Goal: Information Seeking & Learning: Check status

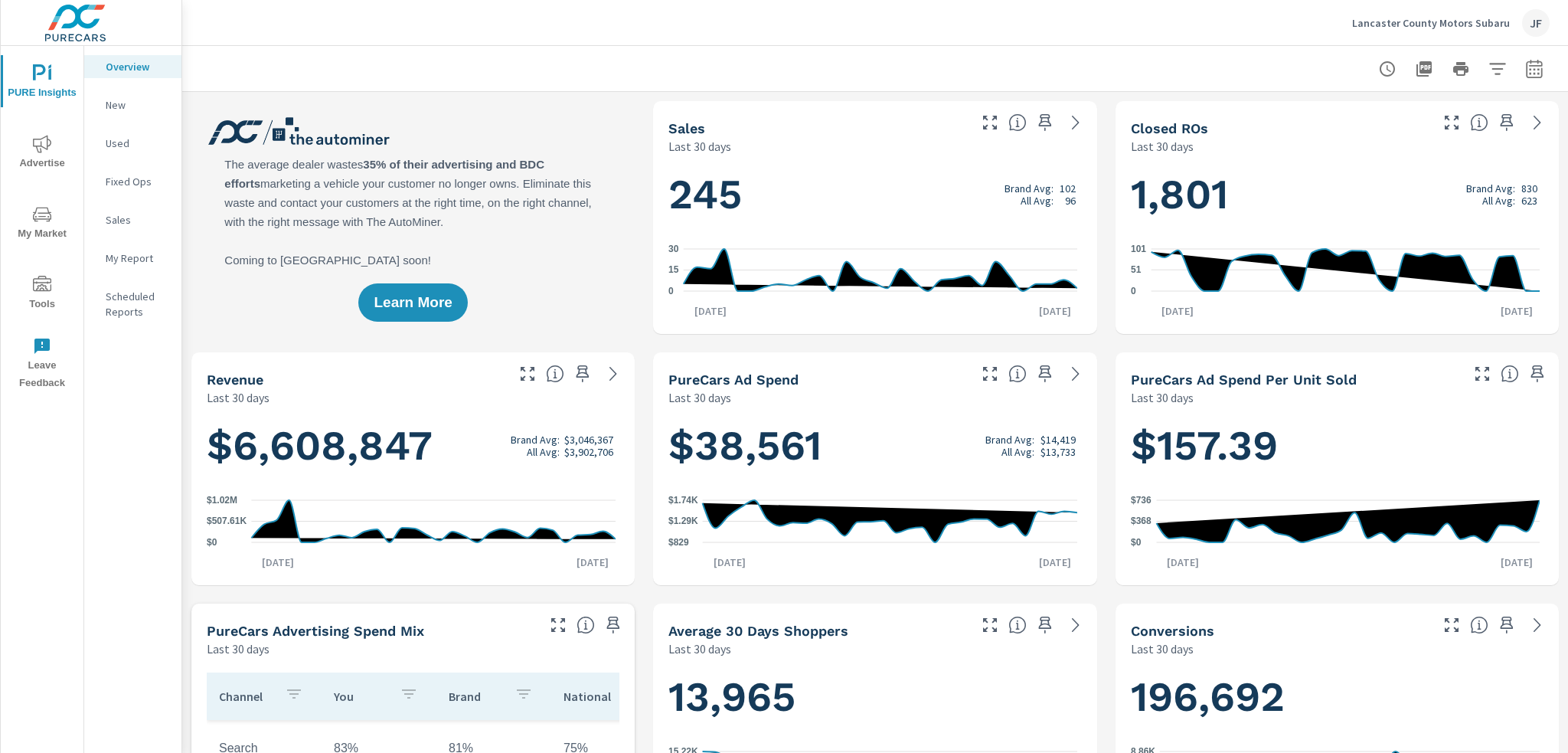
click at [46, 146] on icon "nav menu" at bounding box center [42, 144] width 19 height 19
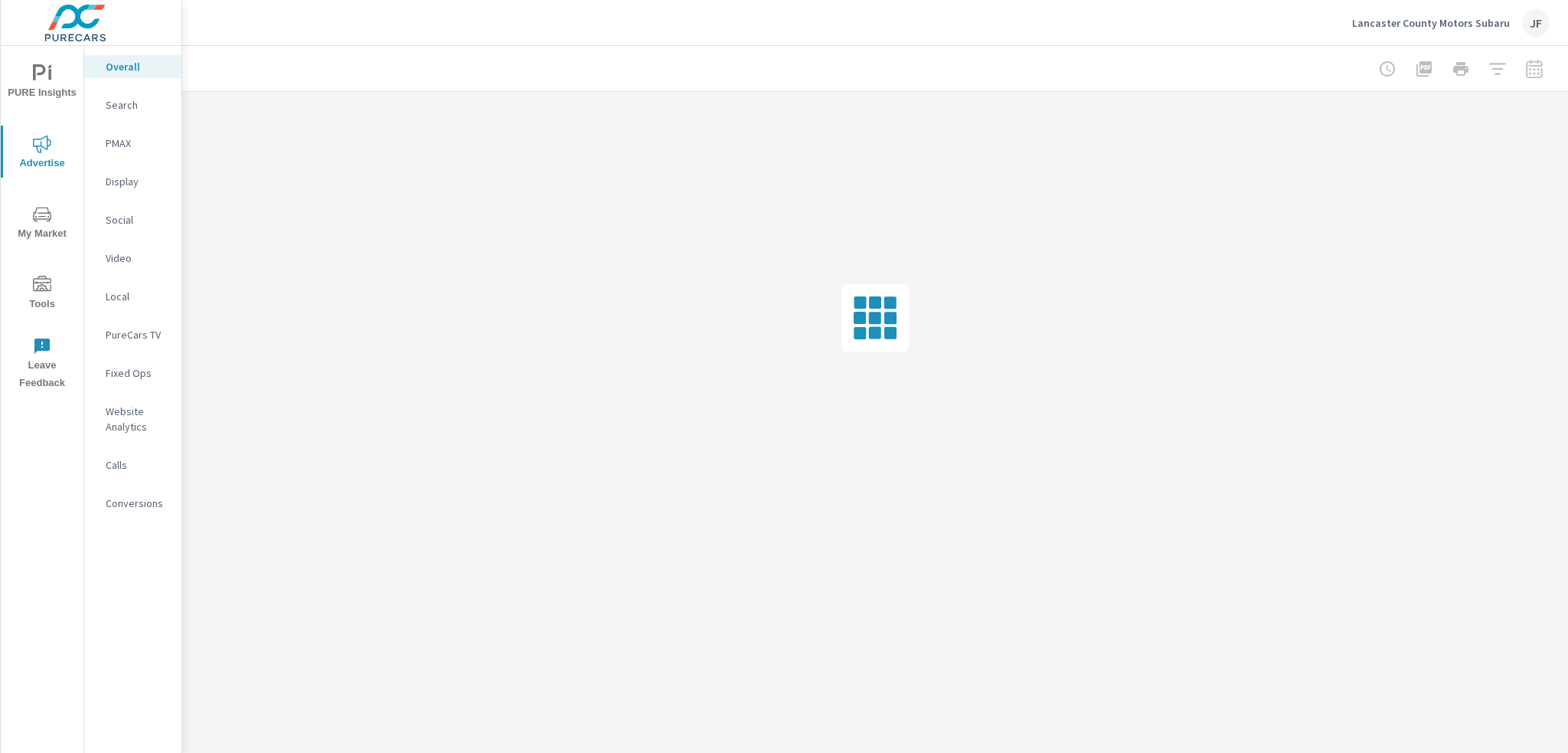
click at [139, 106] on p "Search" at bounding box center [137, 105] width 64 height 15
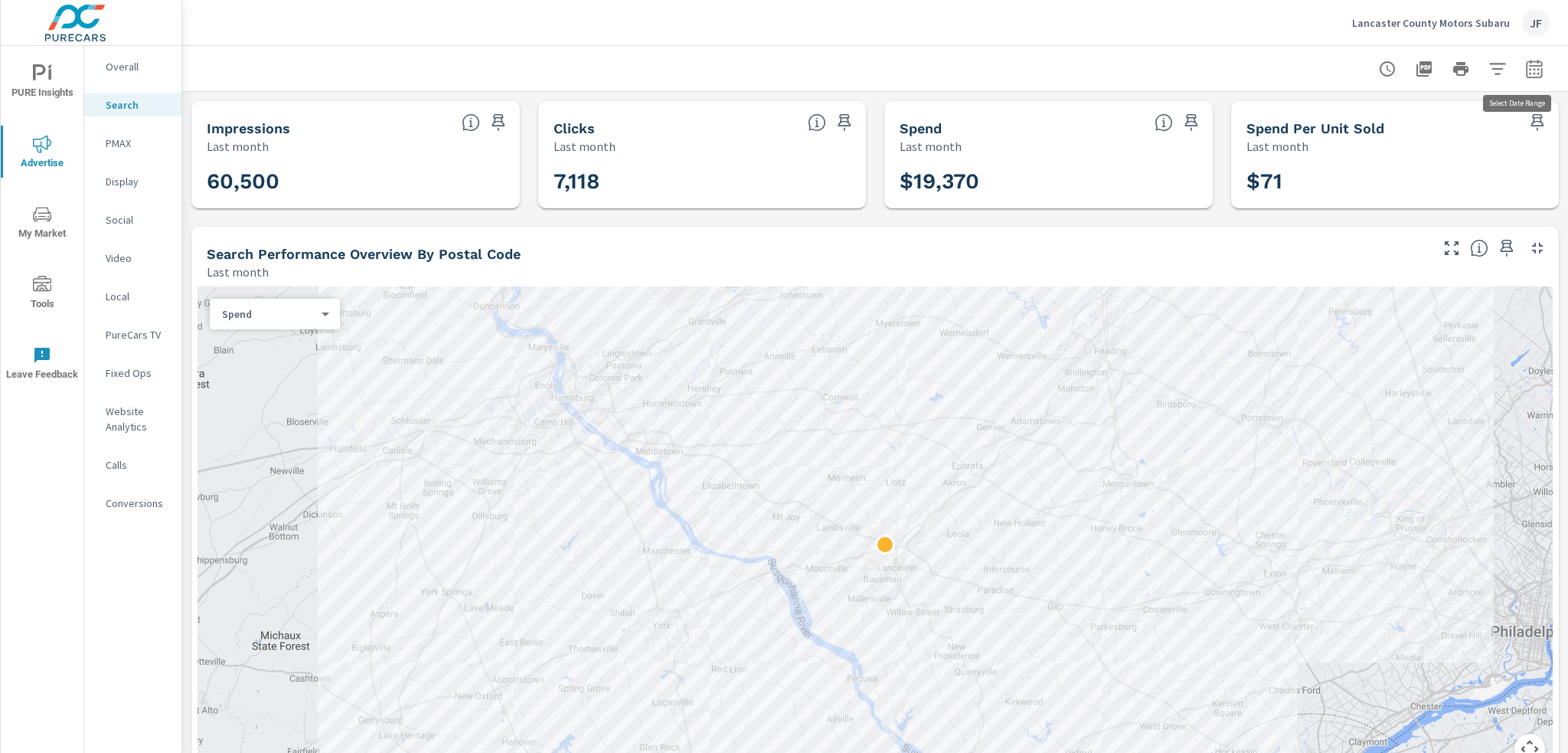
click at [1525, 64] on icon "button" at bounding box center [1534, 68] width 19 height 19
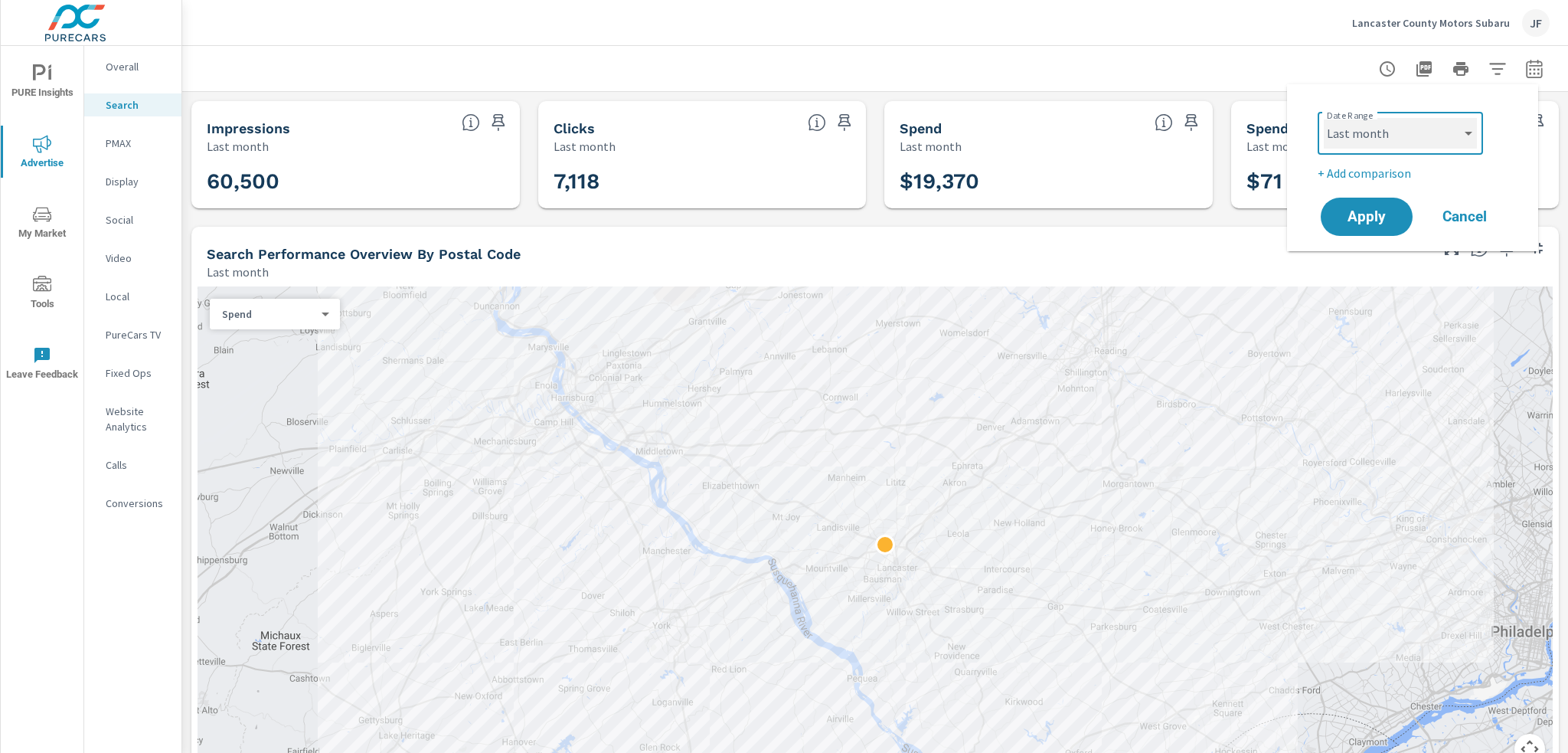
click at [1386, 128] on select "Custom [DATE] Last week Last 7 days Last 14 days Last 30 days Last 45 days Last…" at bounding box center [1400, 133] width 153 height 31
click at [1324, 118] on select "Custom [DATE] Last week Last 7 days Last 14 days Last 30 days Last 45 days Last…" at bounding box center [1400, 133] width 153 height 31
select select "Month to date"
click at [1360, 216] on span "Apply" at bounding box center [1367, 217] width 63 height 14
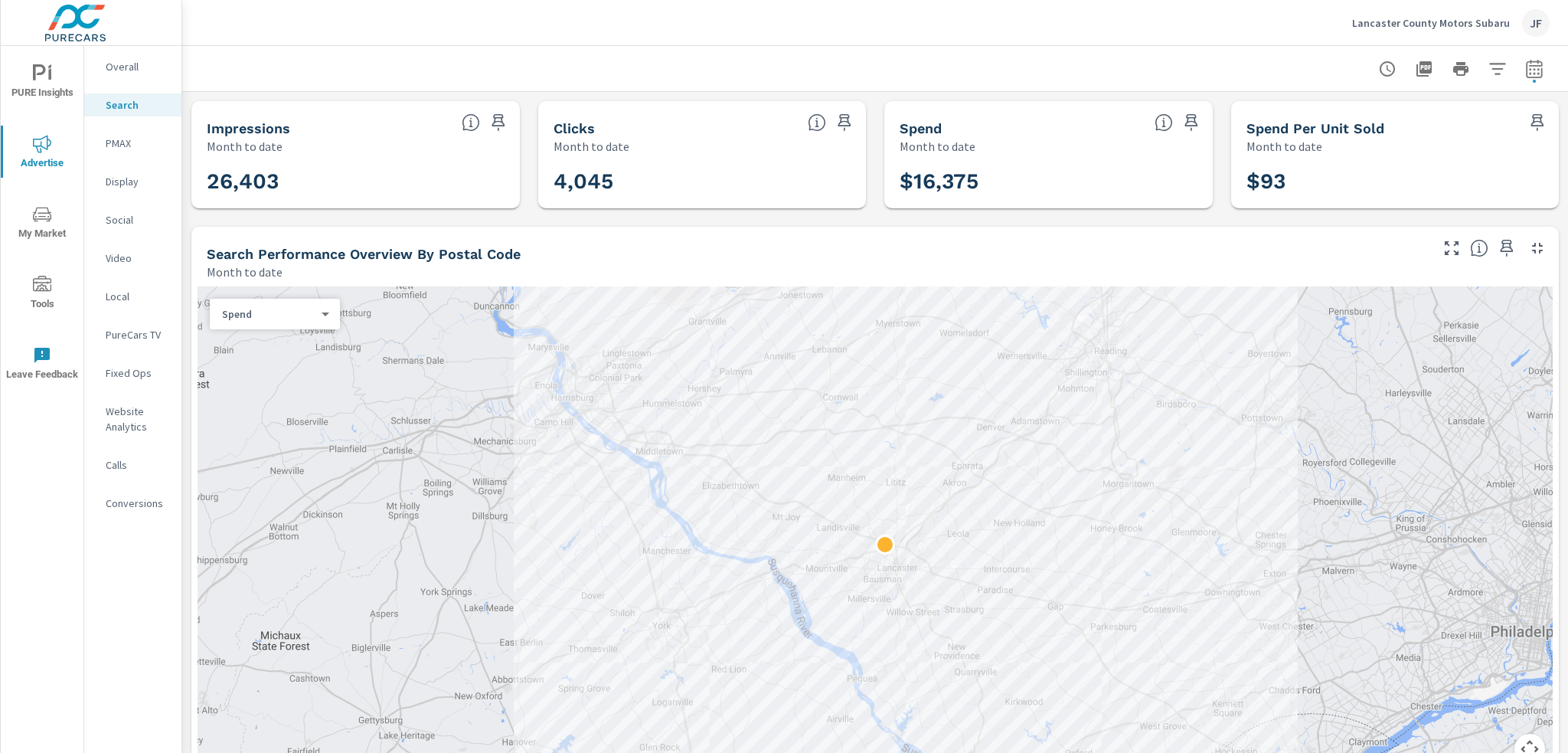
click at [122, 67] on p "Overall" at bounding box center [137, 66] width 64 height 15
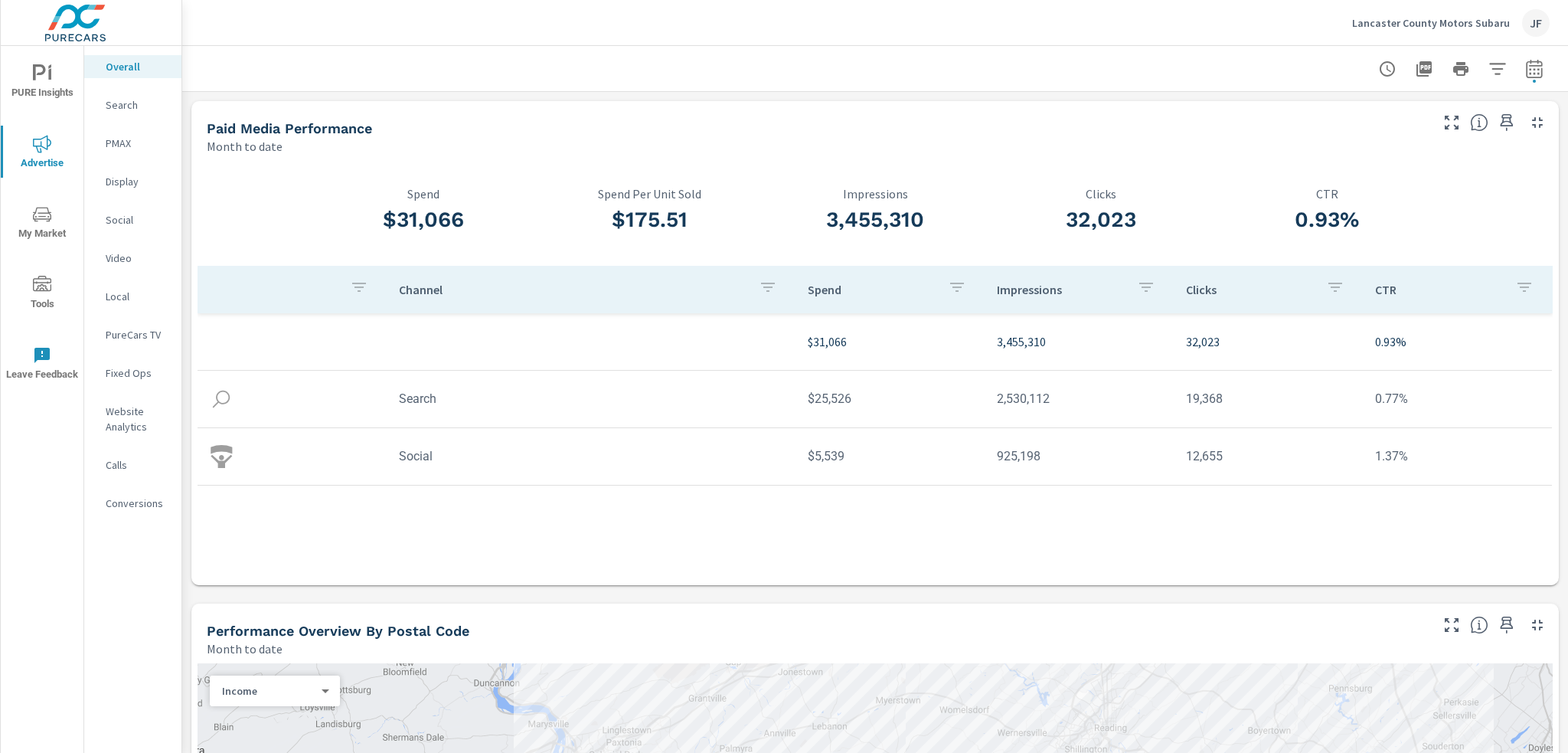
click at [138, 110] on p "Search" at bounding box center [137, 105] width 64 height 15
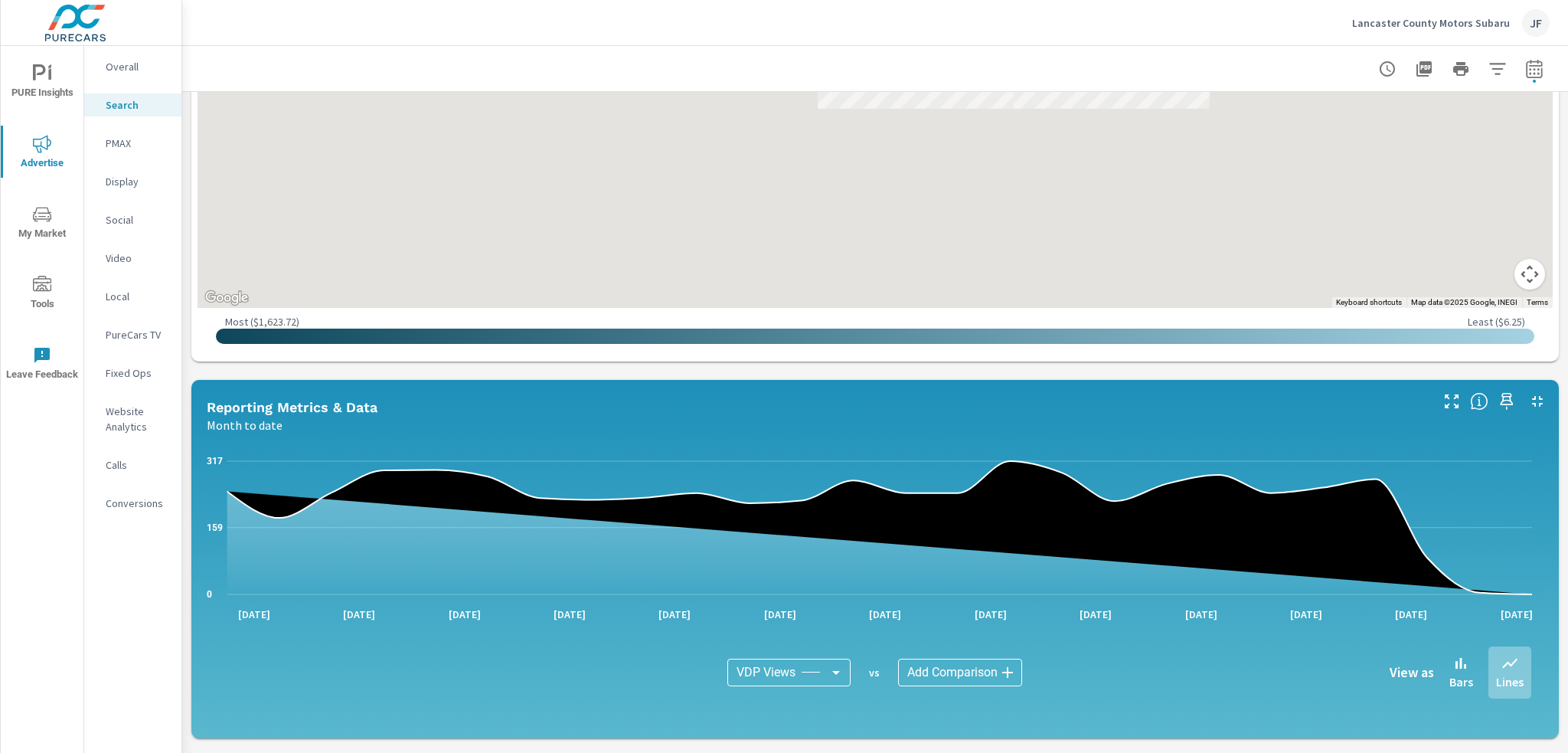
scroll to position [765, 0]
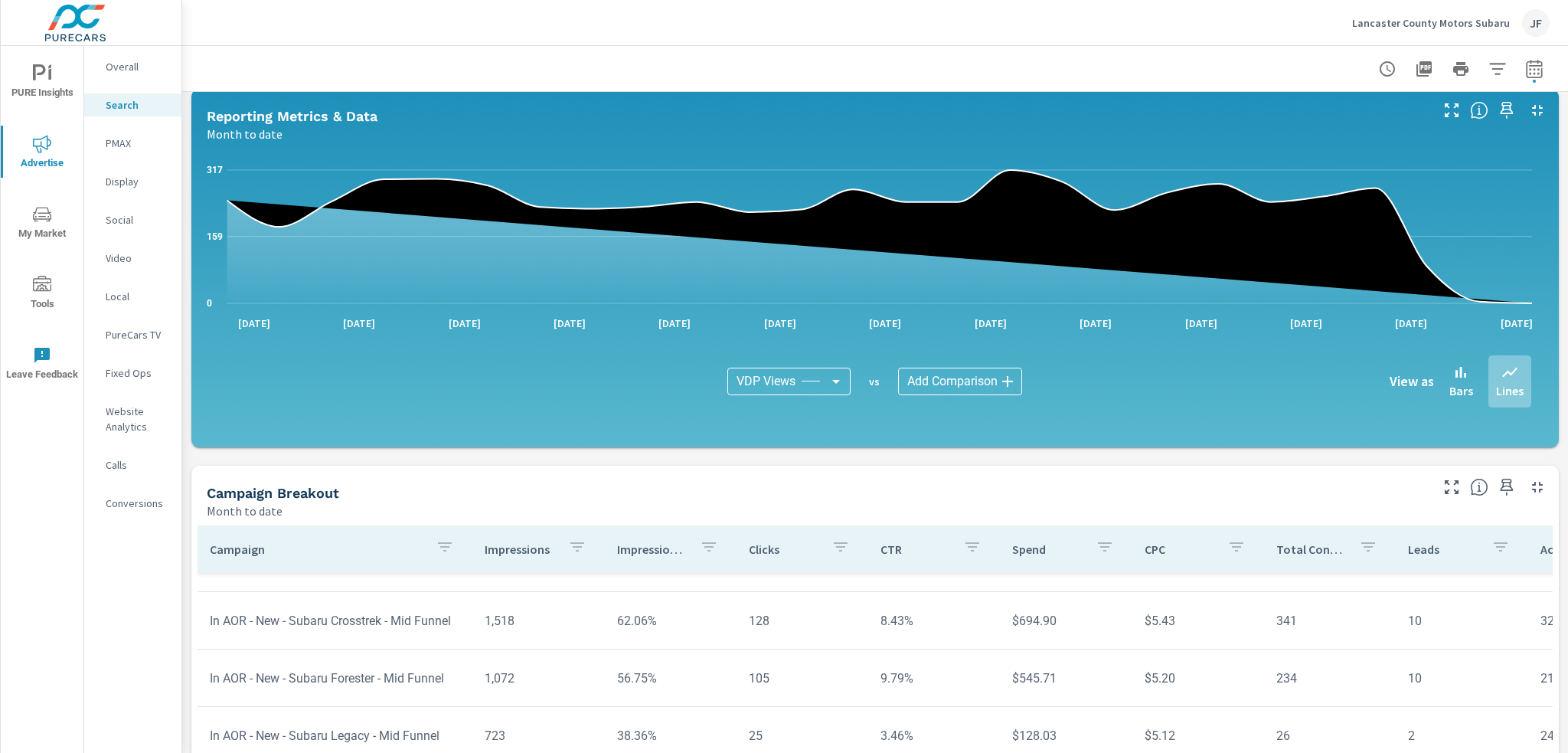
scroll to position [195, 0]
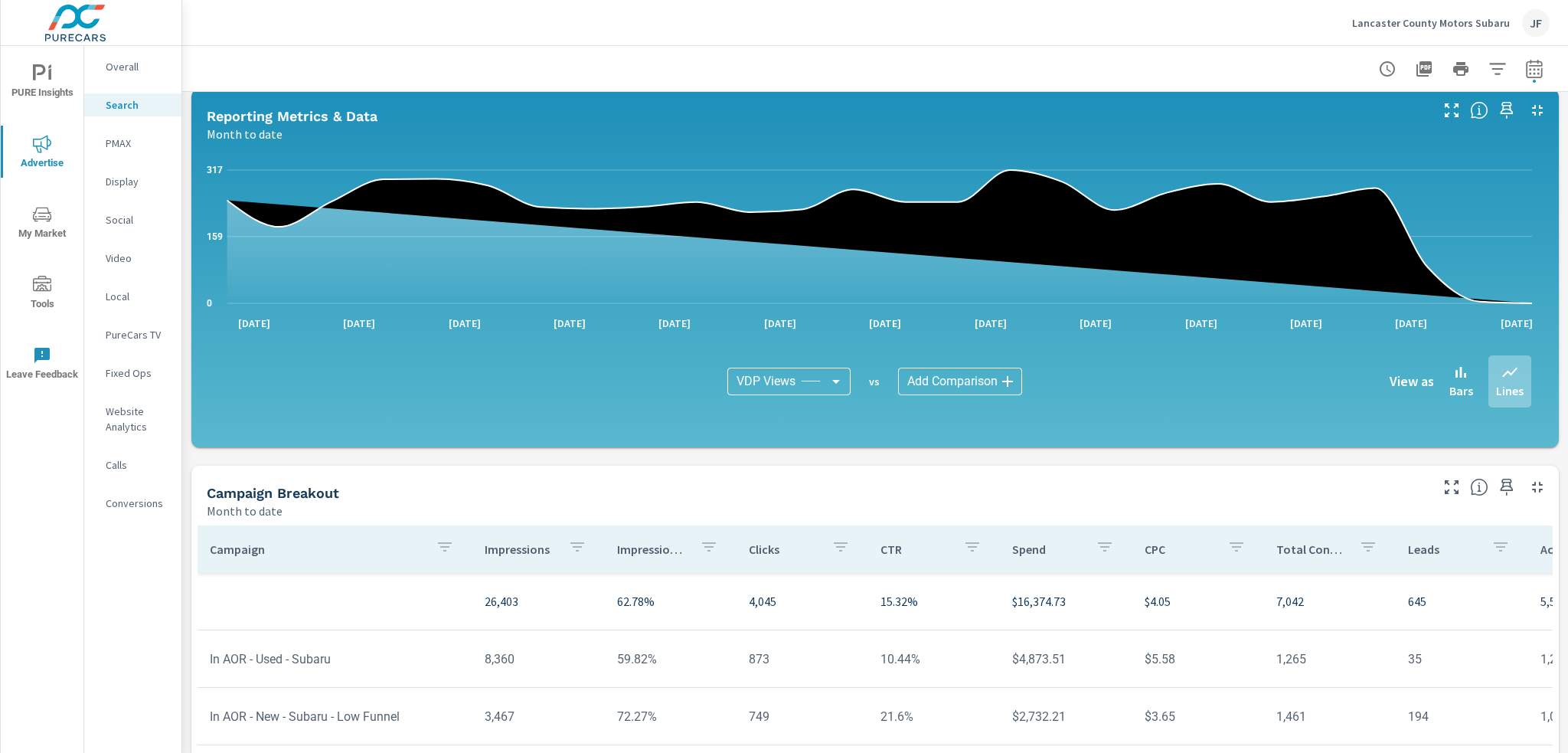
click at [763, 466] on div "Campaign Breakout Month to date" at bounding box center [812, 492] width 1242 height 54
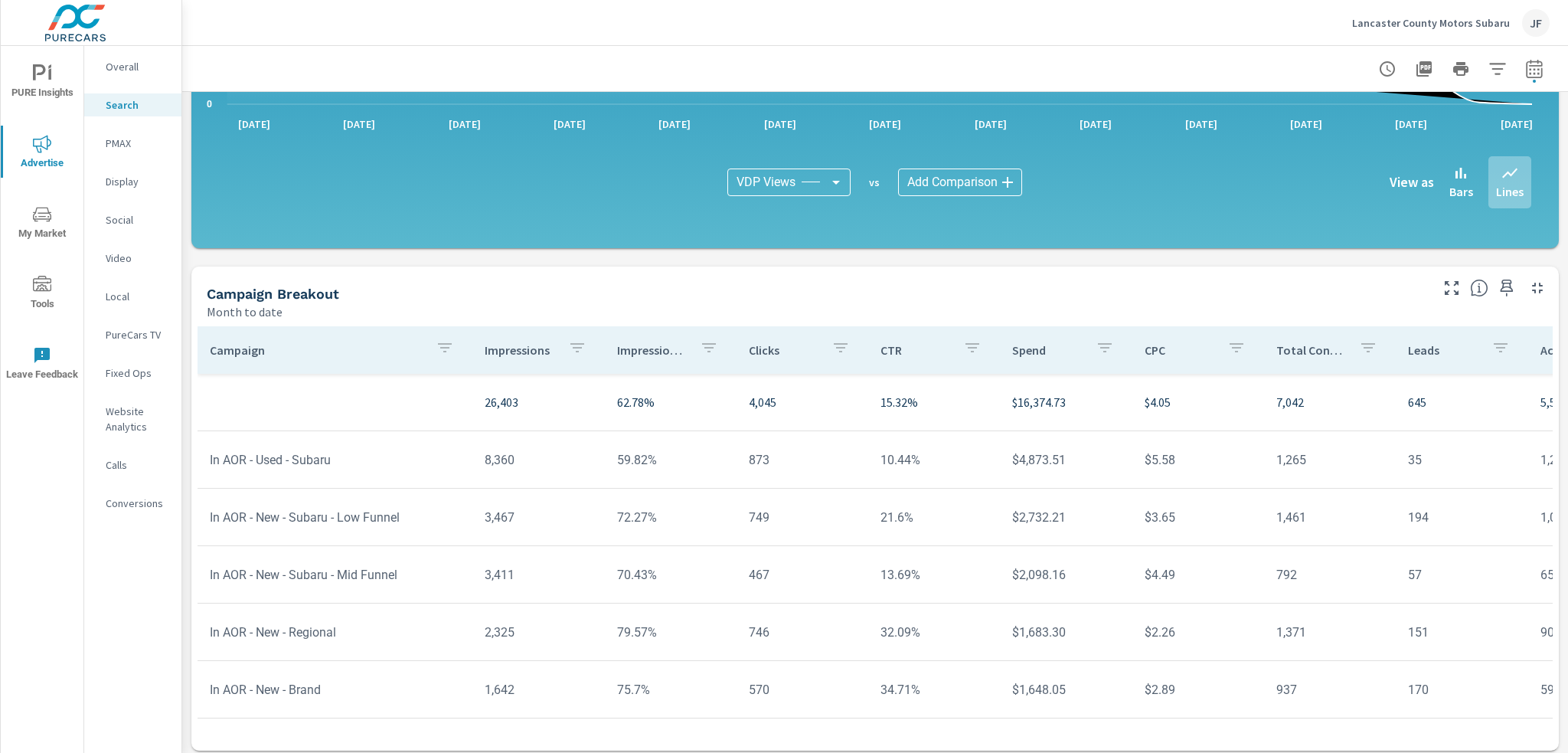
scroll to position [971, 0]
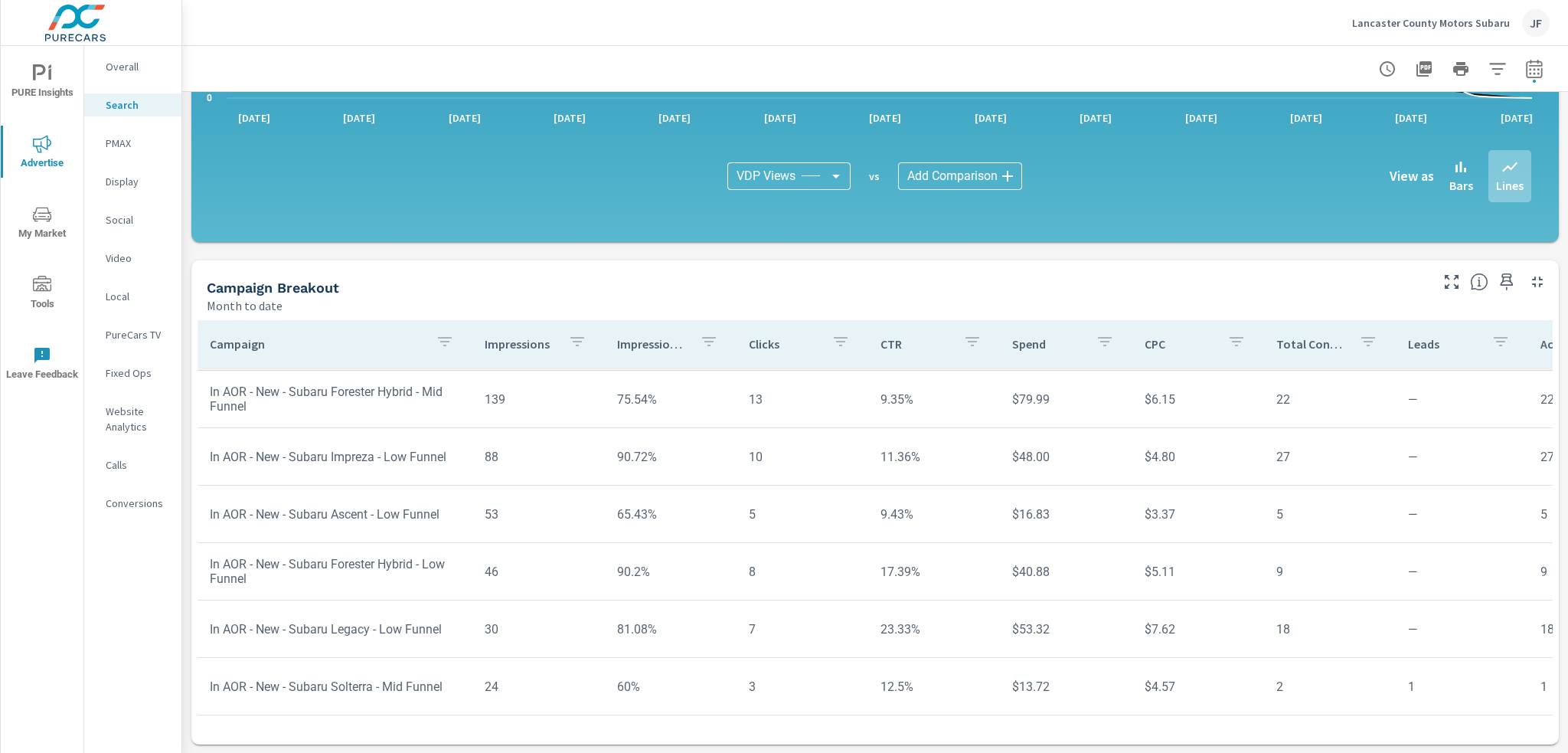
scroll to position [871, 0]
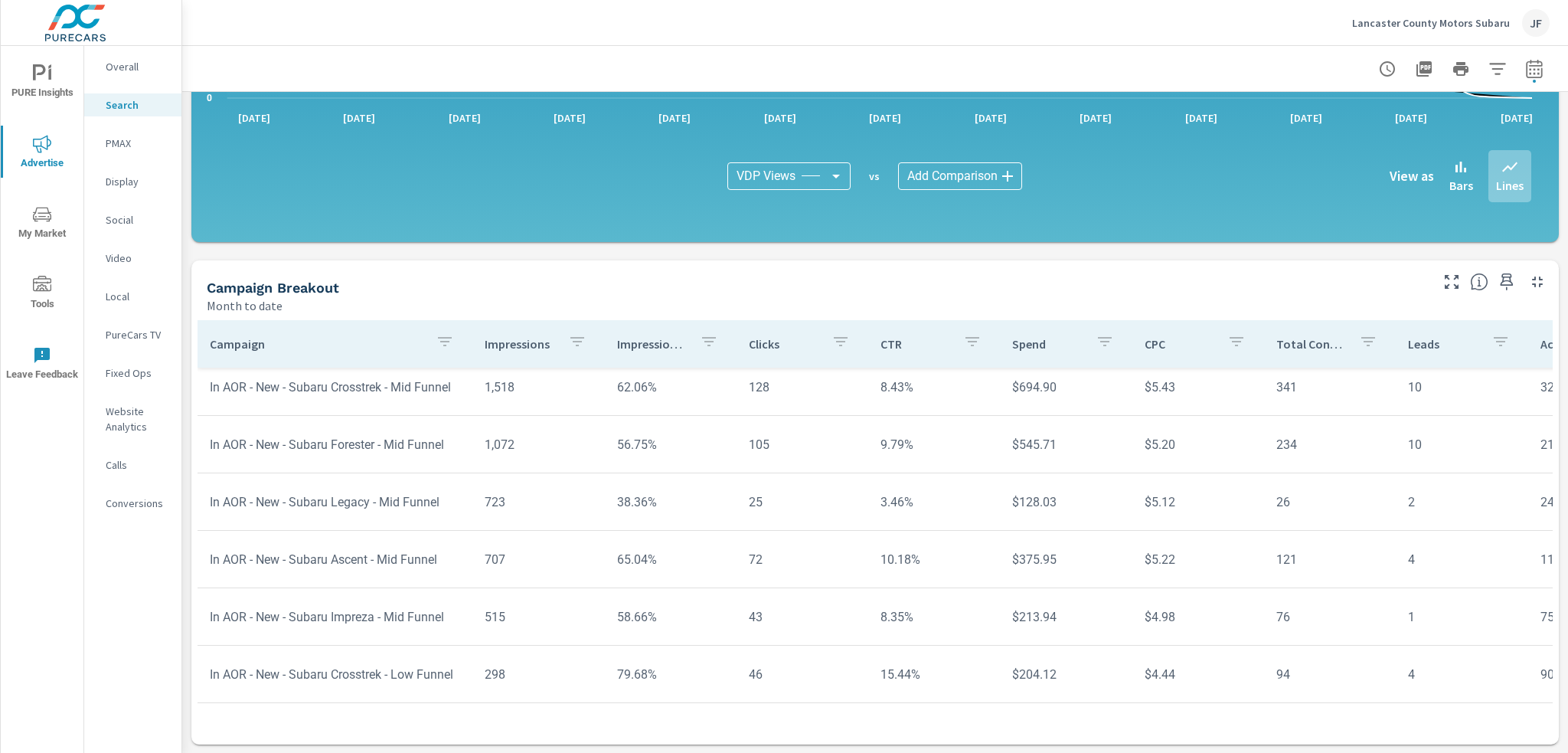
scroll to position [334, 0]
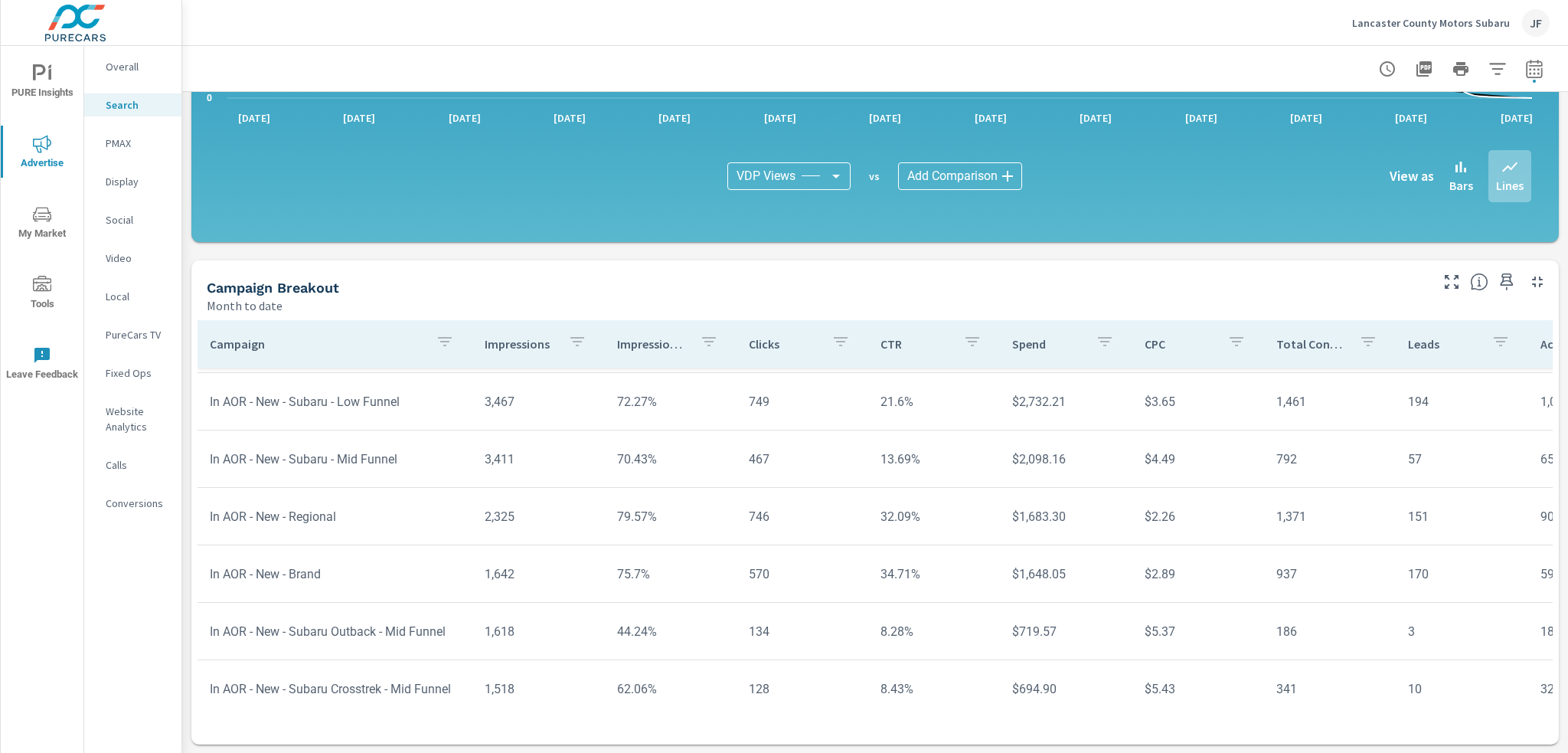
scroll to position [105, 0]
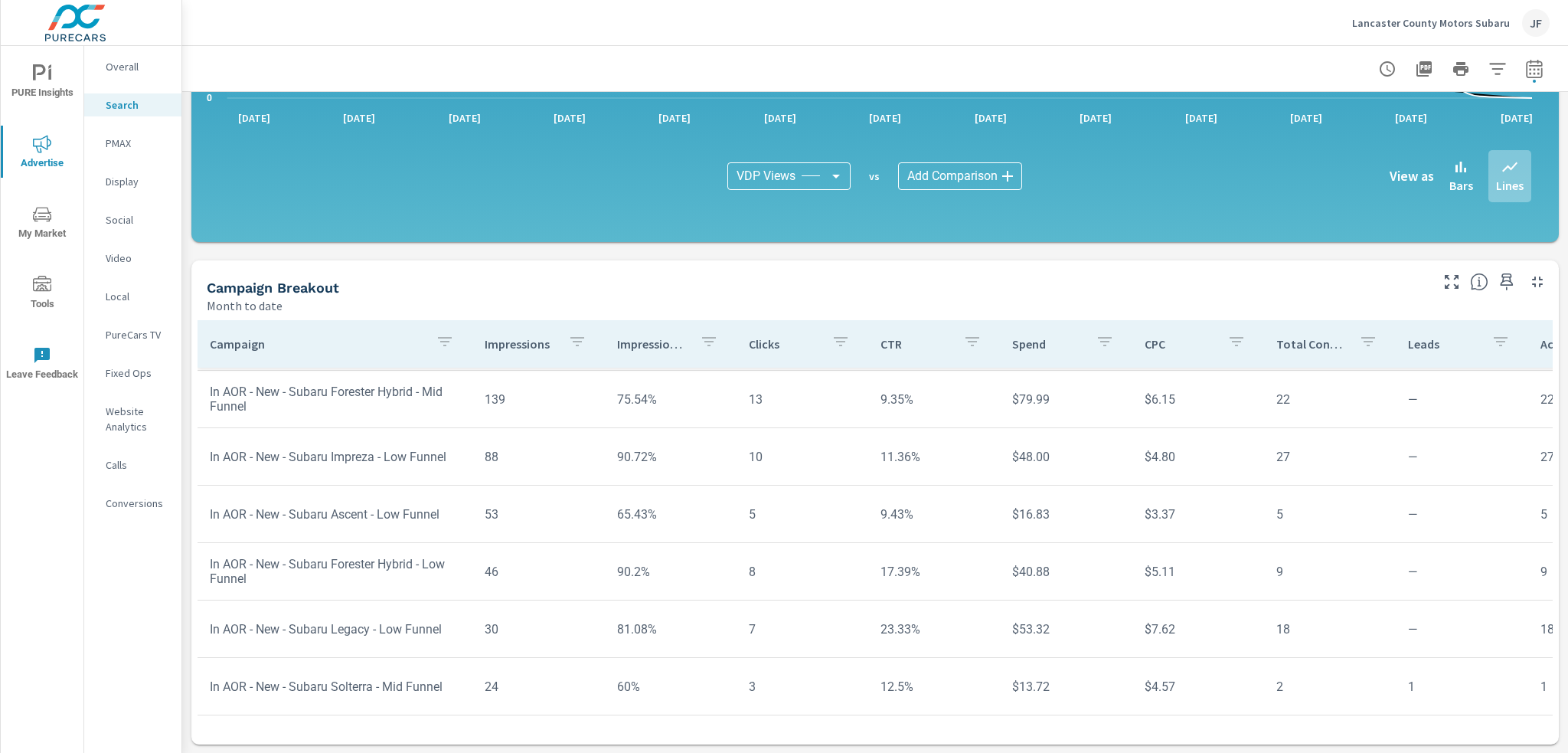
click at [145, 143] on p "PMAX" at bounding box center [137, 143] width 64 height 15
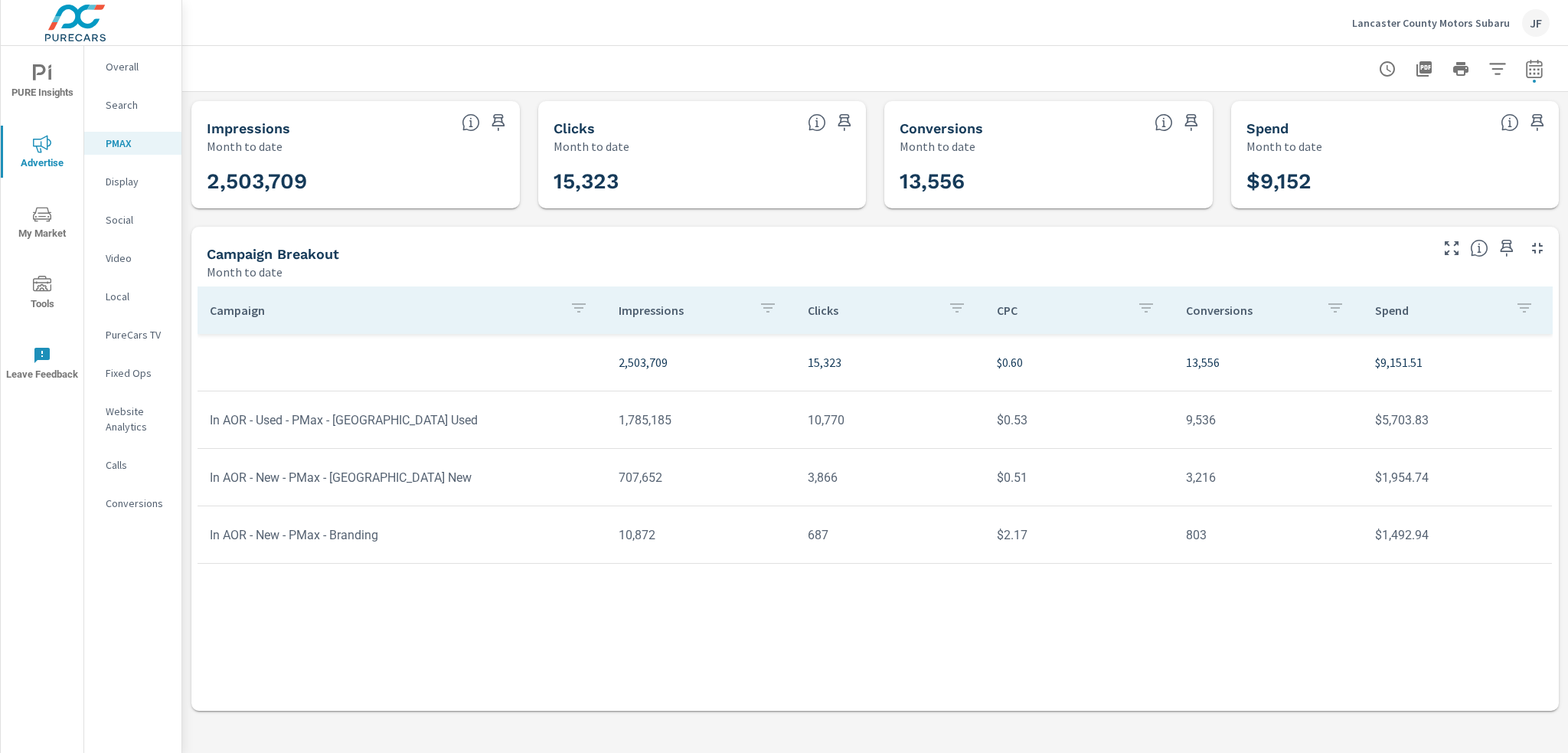
click at [394, 445] on tr "In AOR - Used - PMax - [GEOGRAPHIC_DATA] Used 1,785,185 10,770 $0.53 9,536 $5,7…" at bounding box center [874, 420] width 1354 height 58
click at [411, 420] on td "In AOR - Used - PMax - [GEOGRAPHIC_DATA] Used" at bounding box center [402, 420] width 409 height 39
click at [59, 217] on span "My Market" at bounding box center [42, 224] width 74 height 37
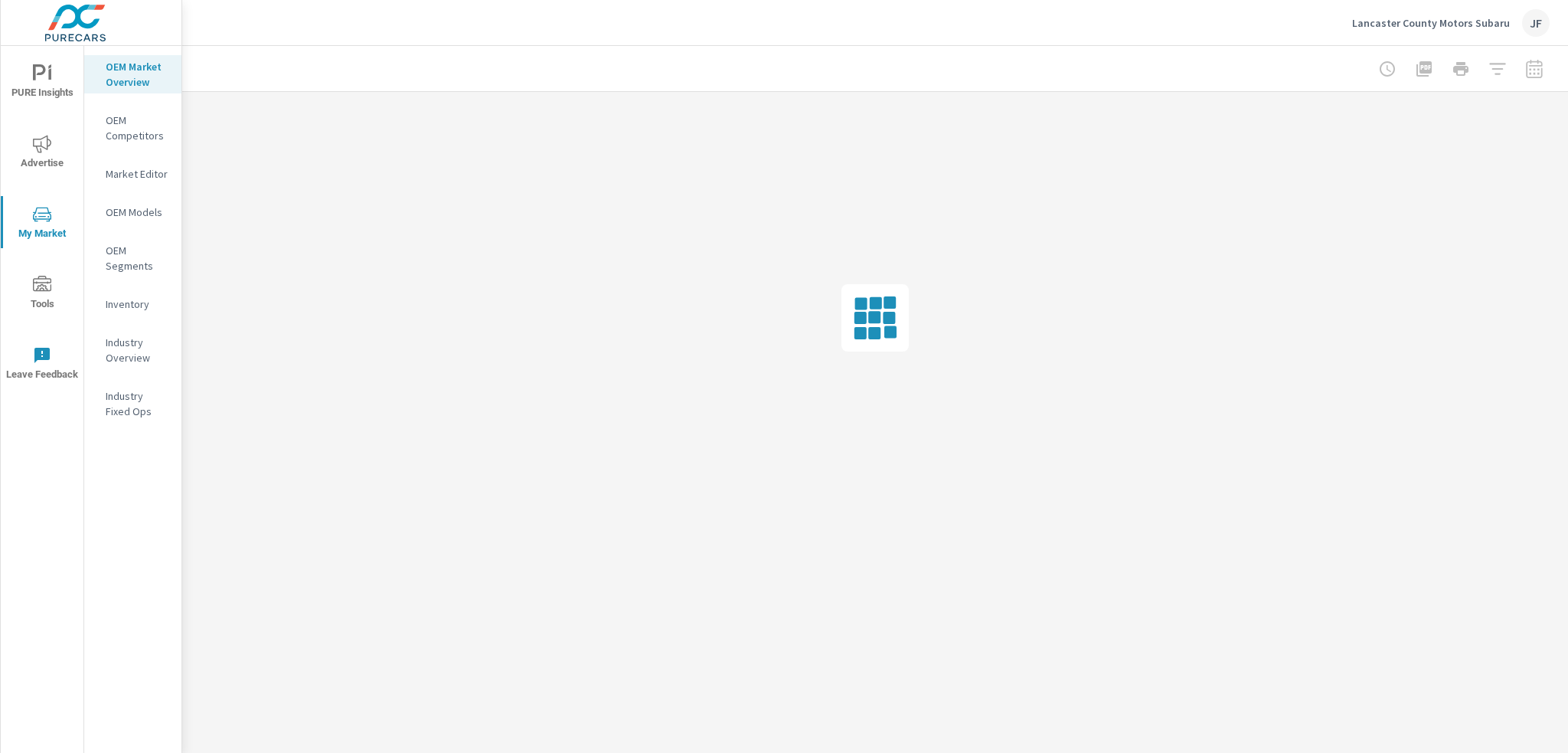
click at [54, 83] on span "PURE Insights" at bounding box center [42, 83] width 74 height 37
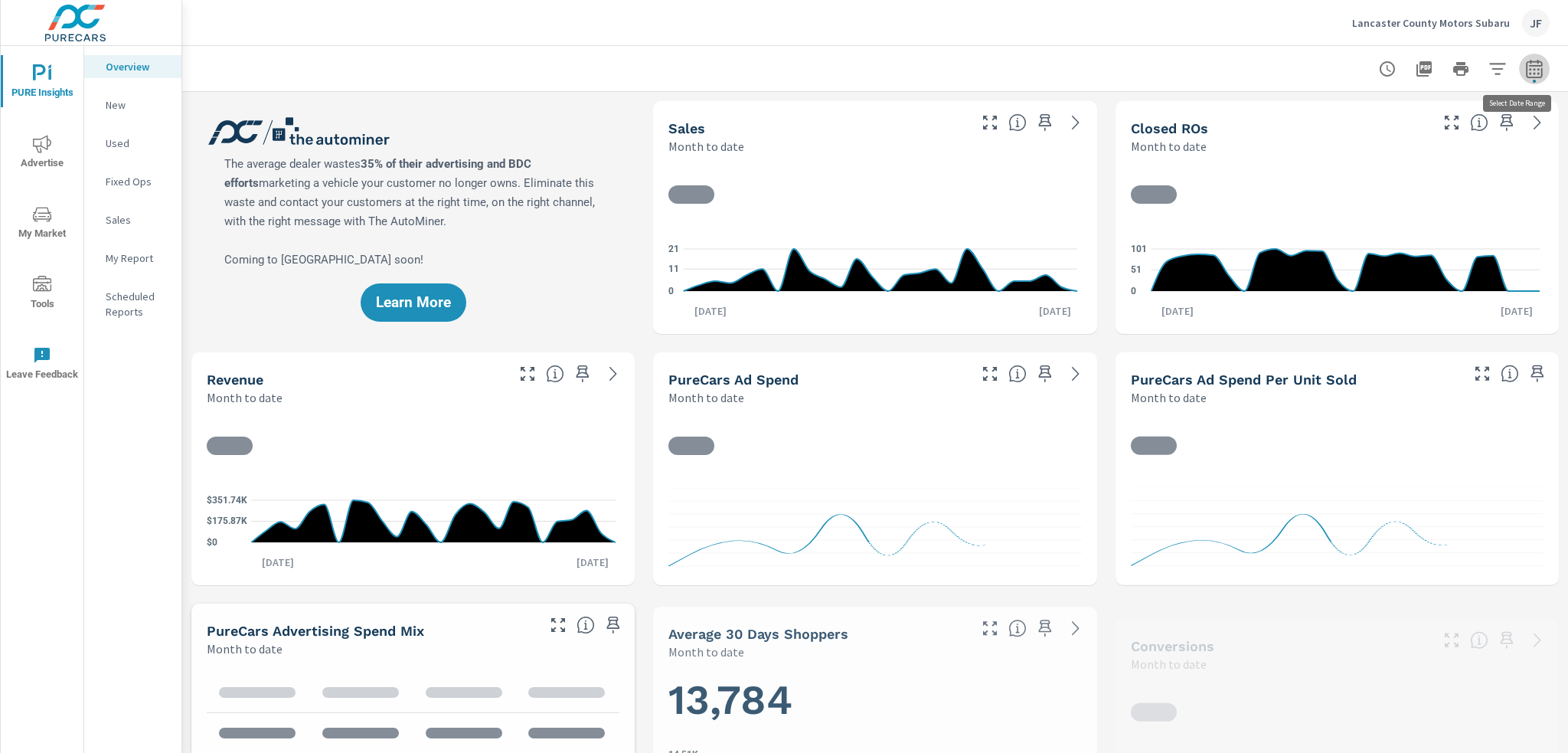
click at [1525, 70] on icon "button" at bounding box center [1534, 68] width 19 height 19
select select "Month to date"
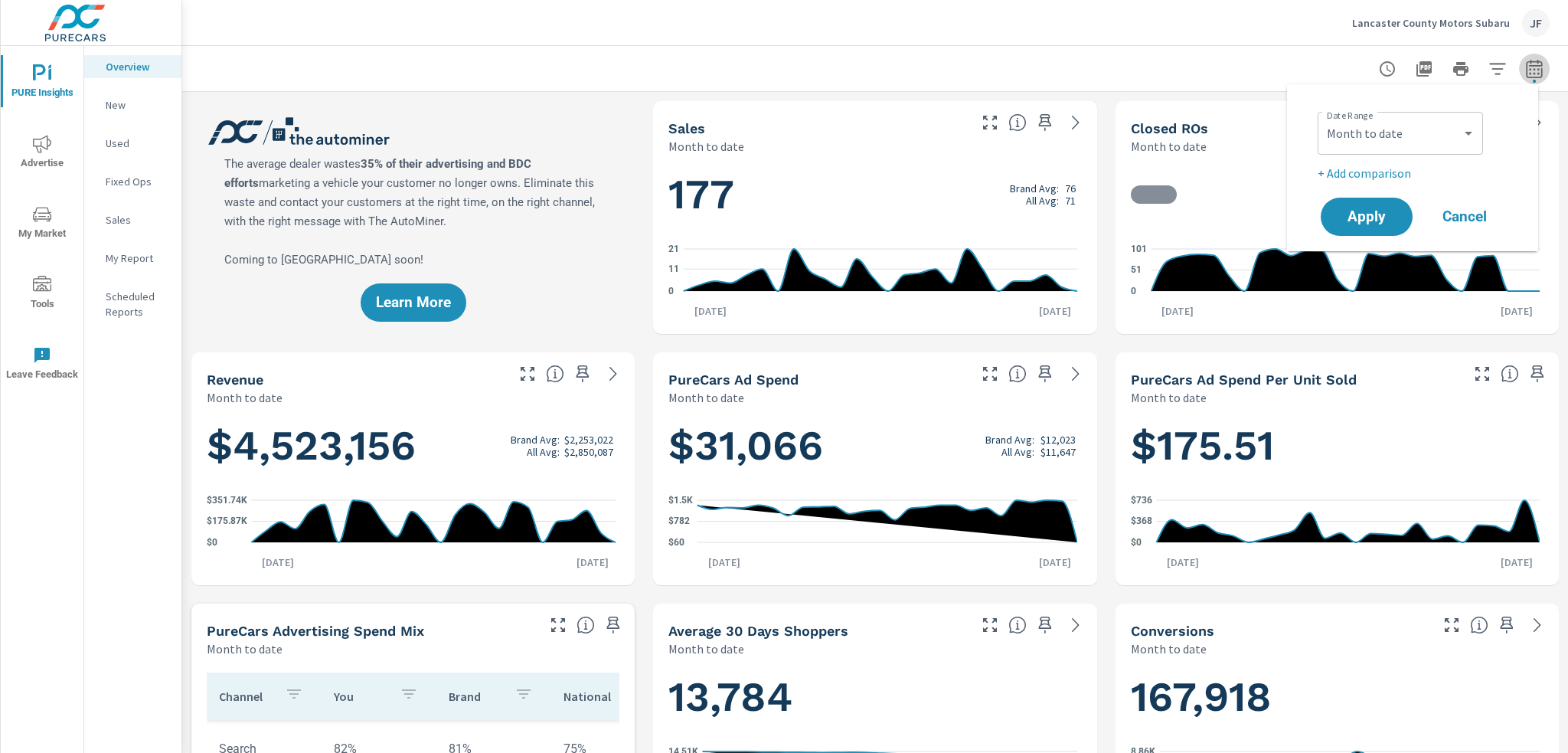
click at [1529, 70] on icon "button" at bounding box center [1533, 71] width 10 height 6
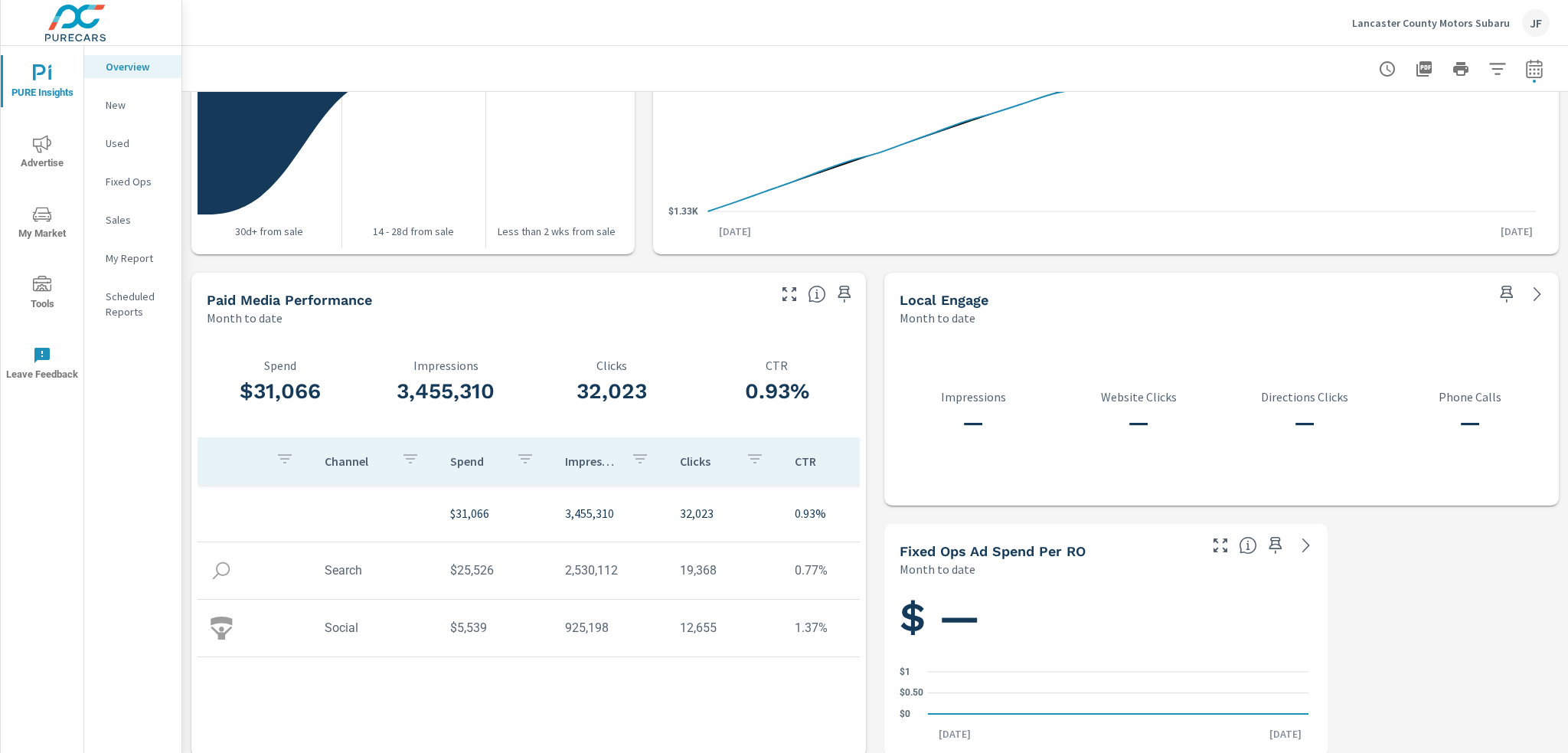
scroll to position [1850, 0]
